Goal: Obtain resource: Download file/media

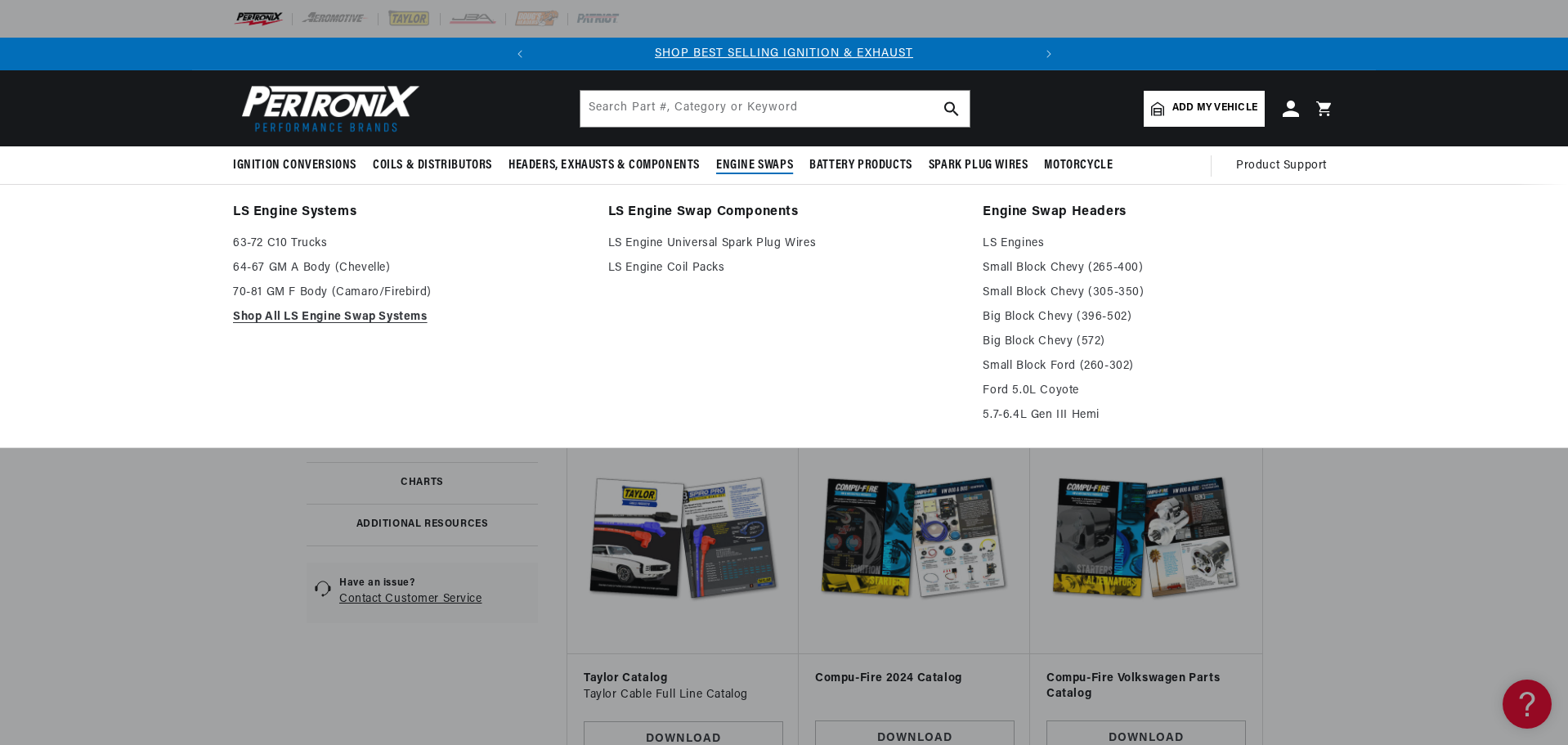
scroll to position [0, 496]
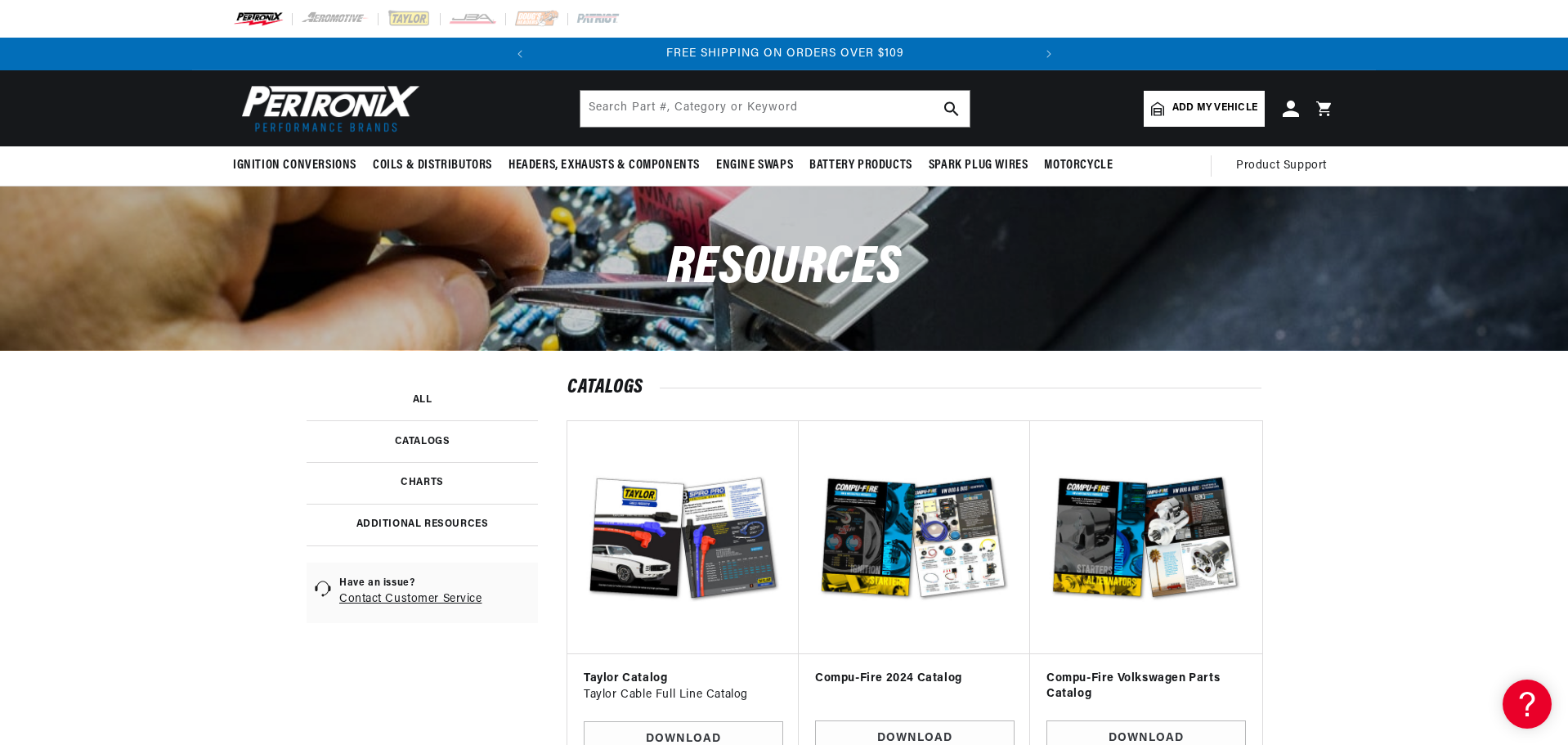
click at [334, 100] on img at bounding box center [327, 108] width 188 height 56
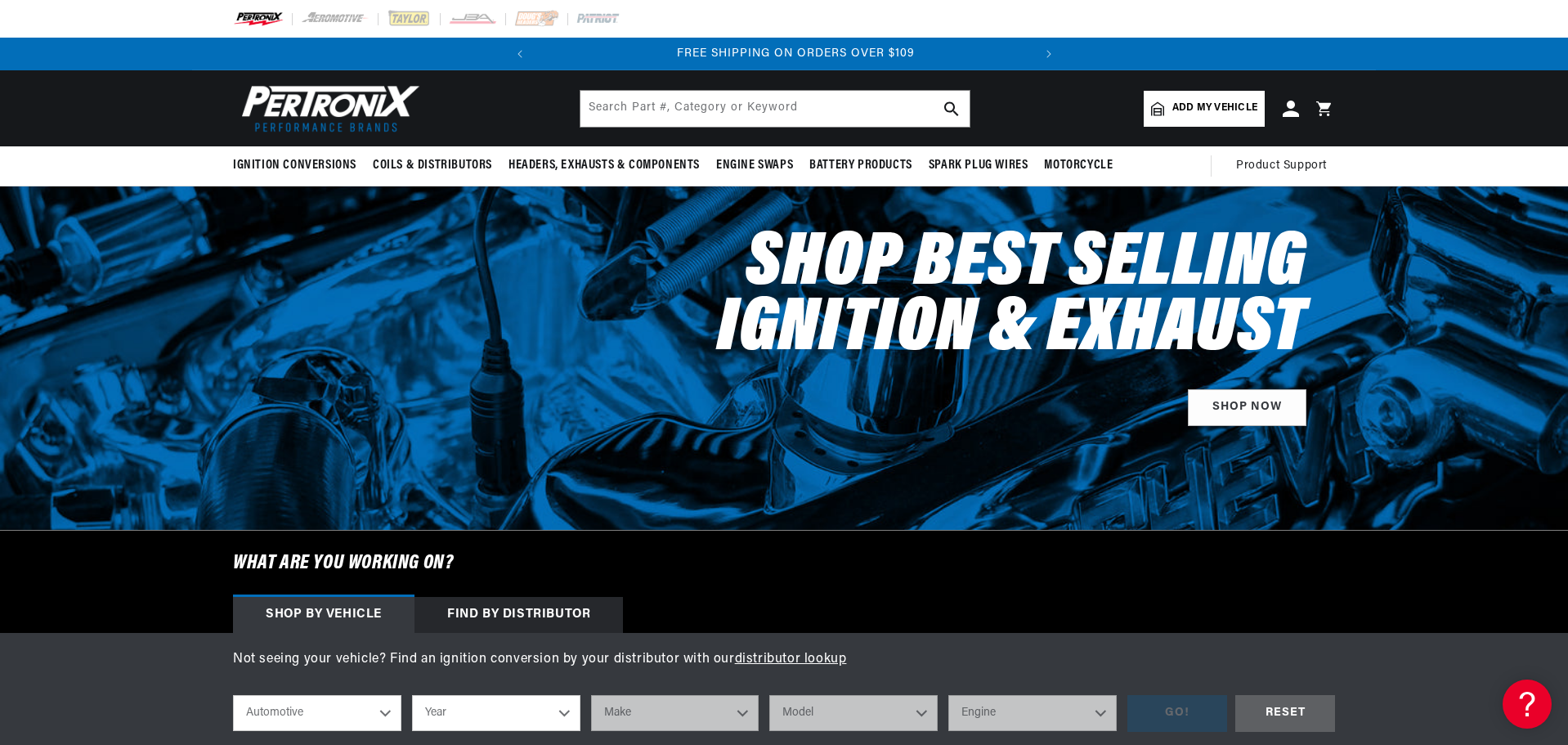
scroll to position [0, 496]
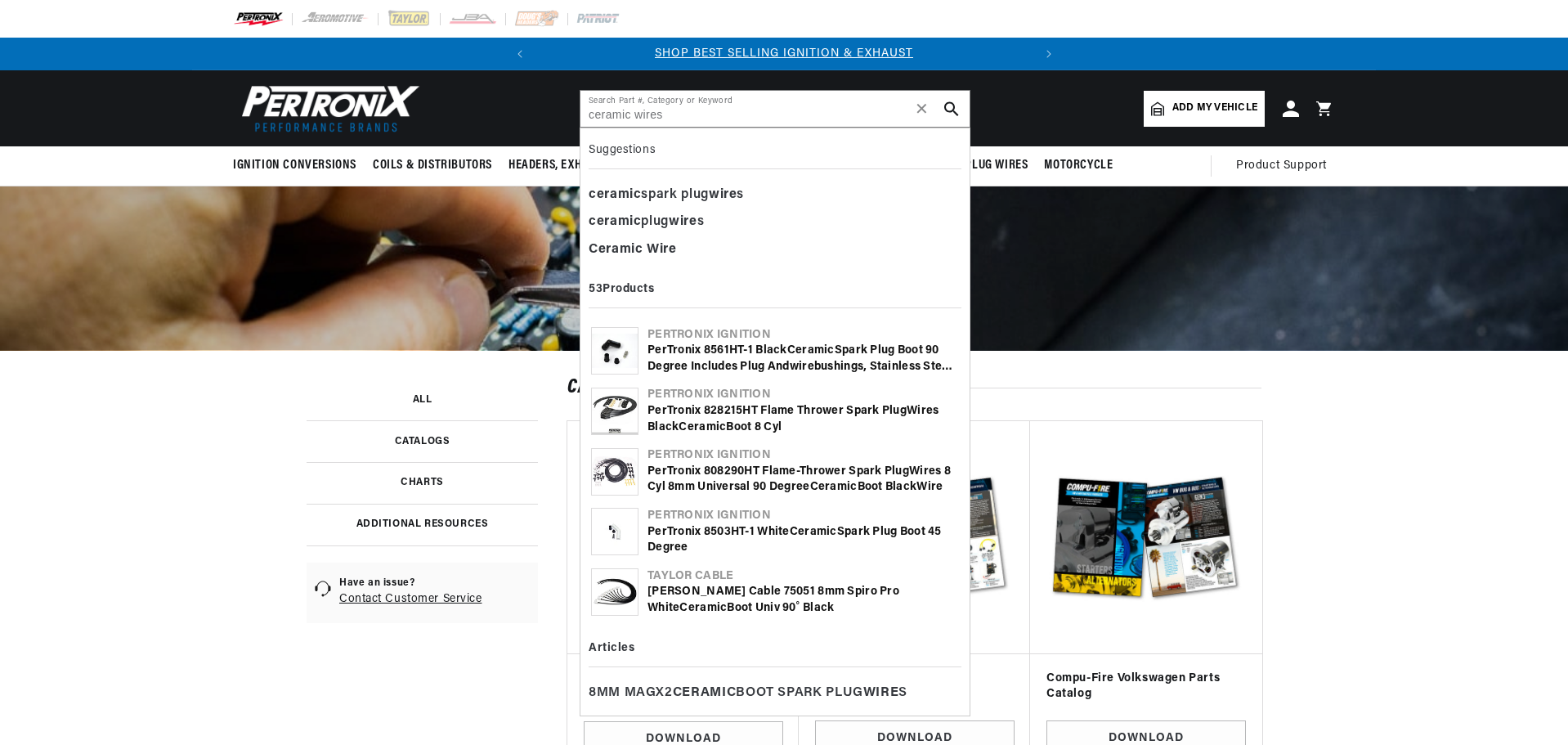
type input "ceramic wires"
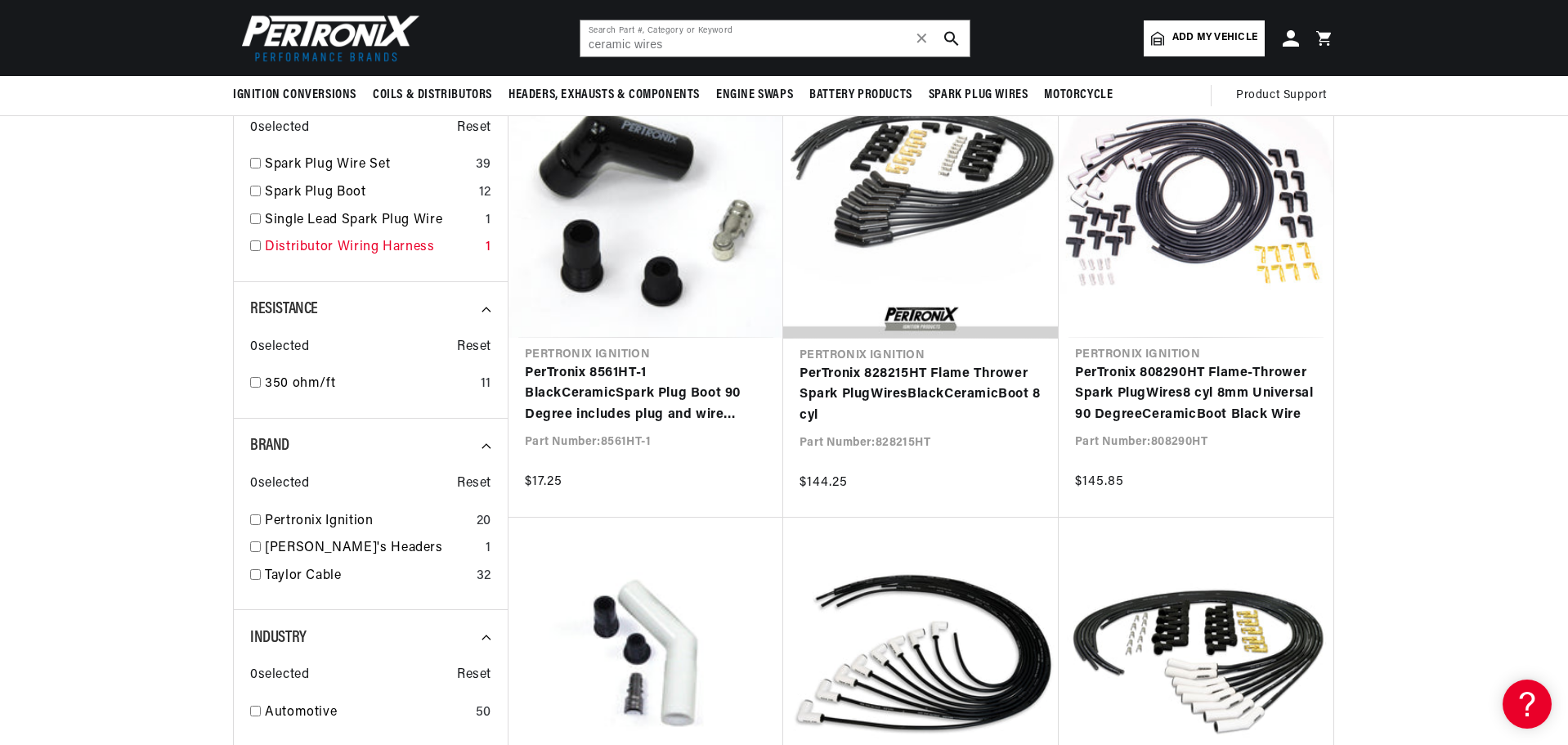
scroll to position [245, 0]
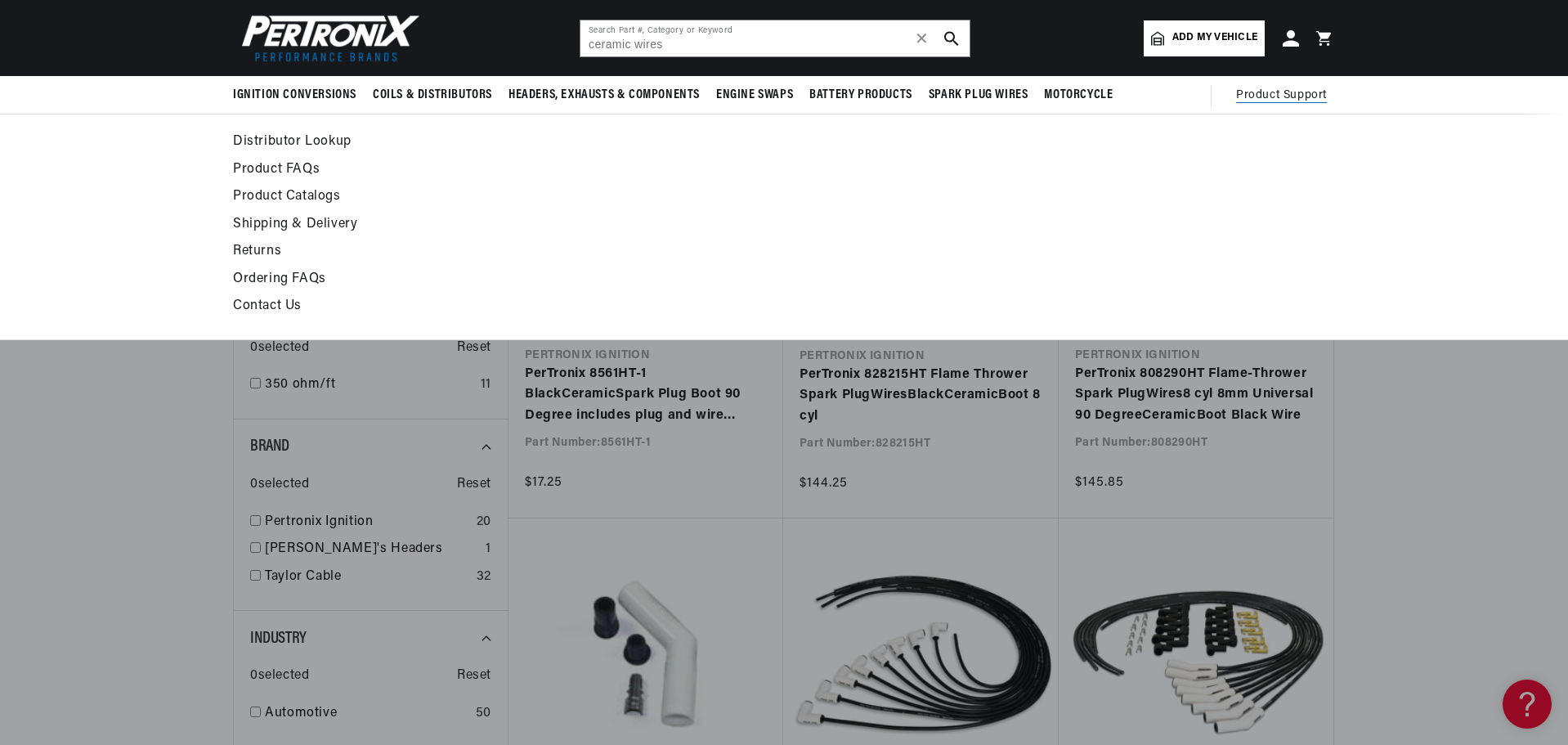
click at [1283, 90] on span "Product Support" at bounding box center [1282, 96] width 91 height 18
click at [1293, 95] on span "Product Support" at bounding box center [1282, 96] width 91 height 18
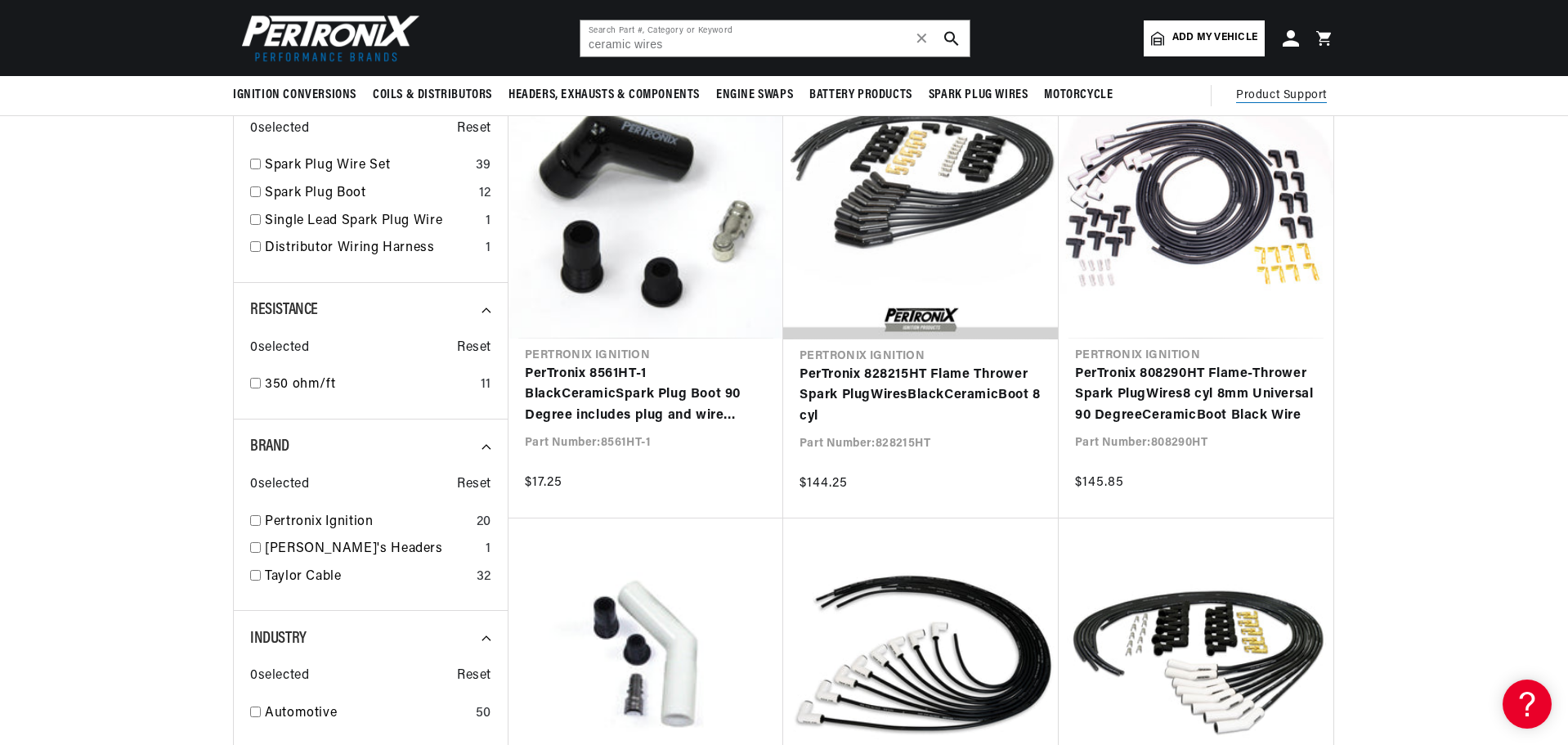
scroll to position [0, 0]
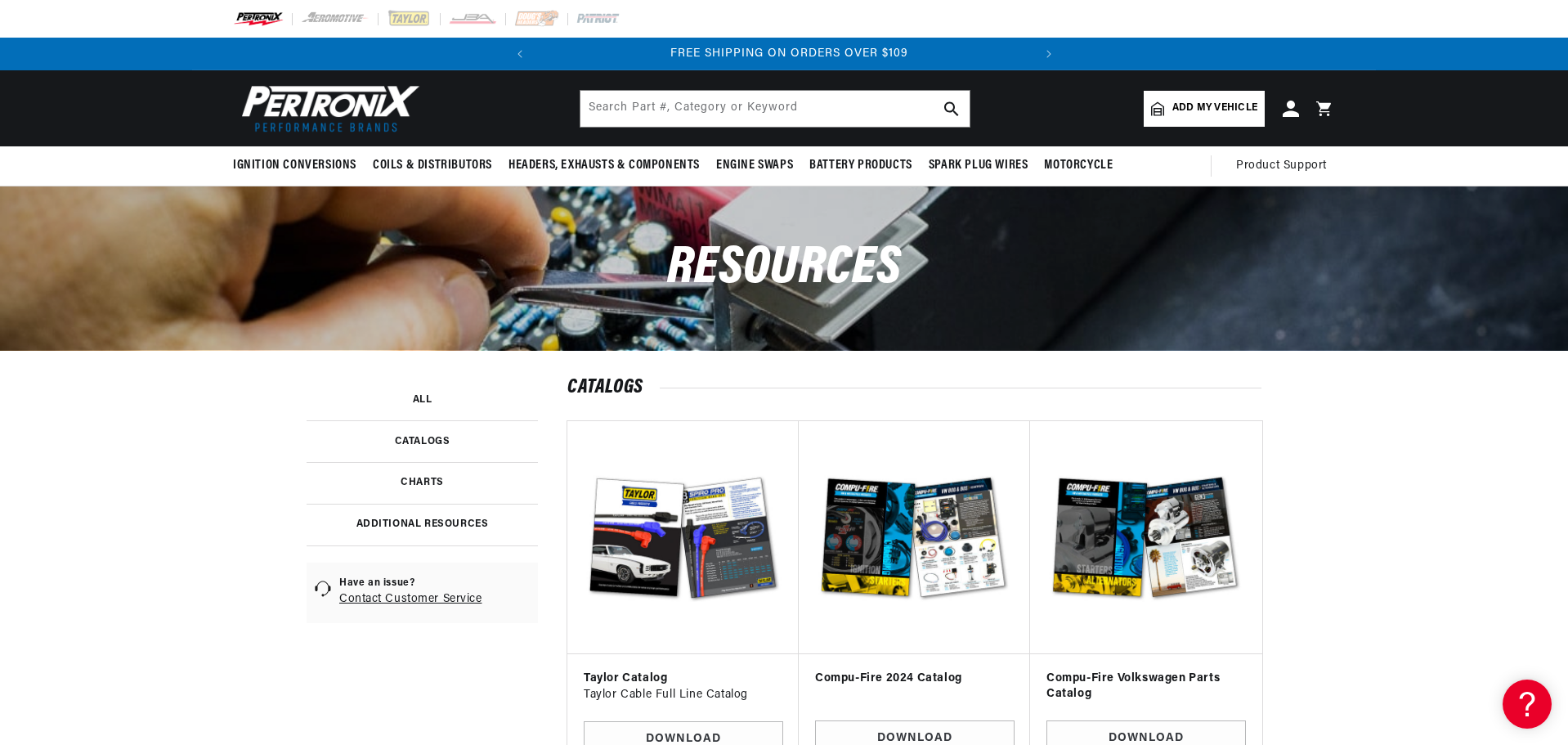
scroll to position [0, 496]
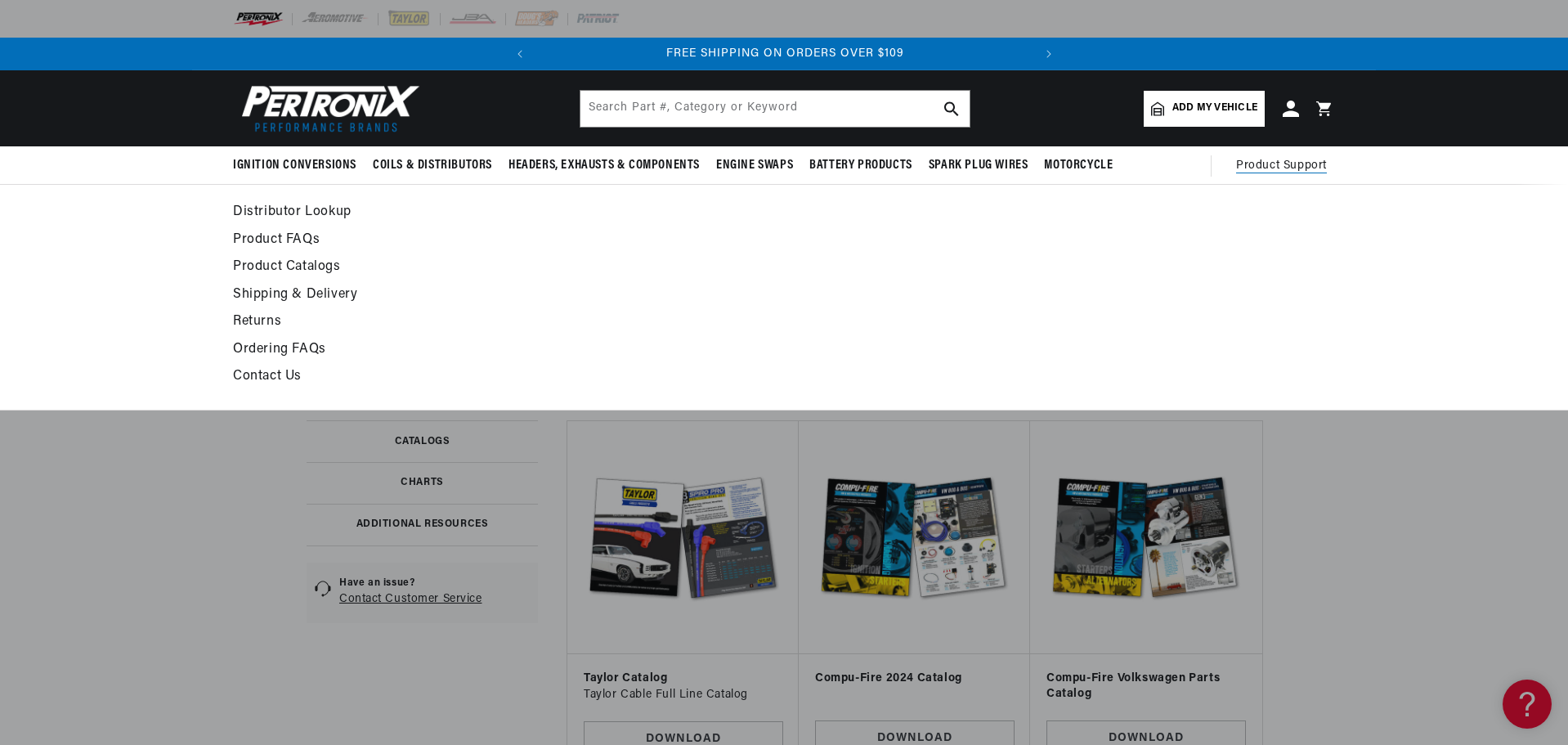
click at [1277, 169] on span "Product Support" at bounding box center [1282, 166] width 91 height 18
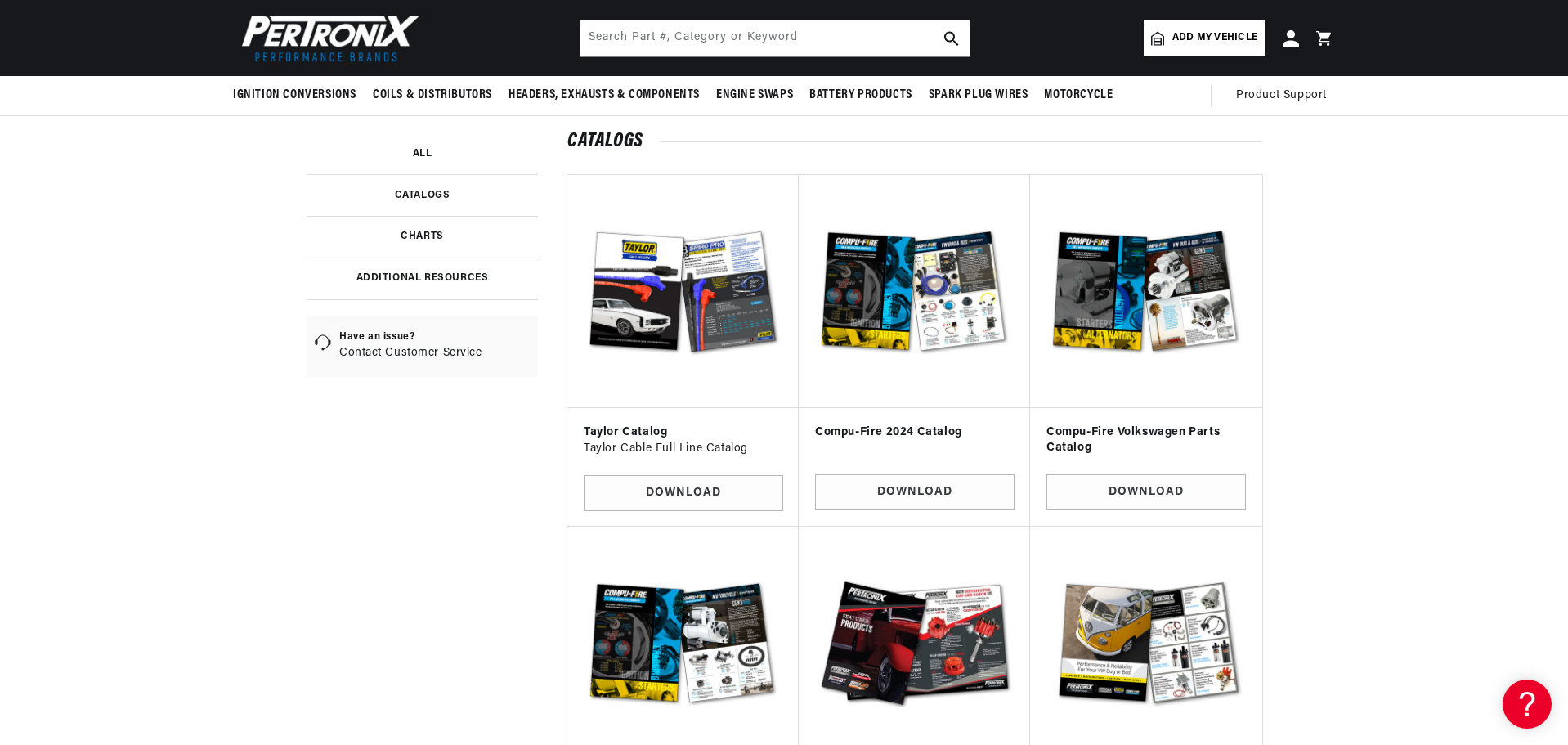
scroll to position [245, 0]
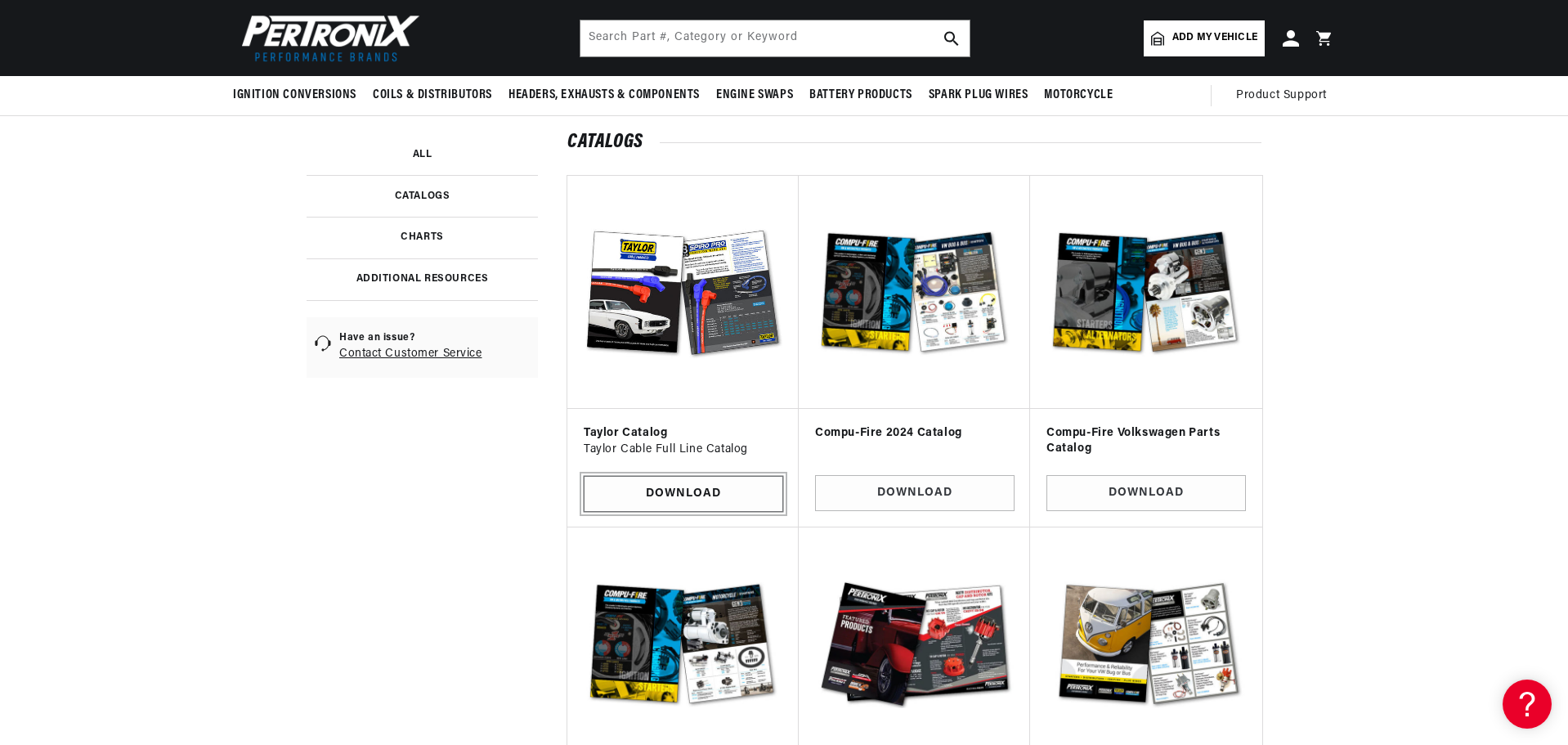
click at [675, 496] on link "Download" at bounding box center [684, 494] width 200 height 37
